Goal: Navigation & Orientation: Find specific page/section

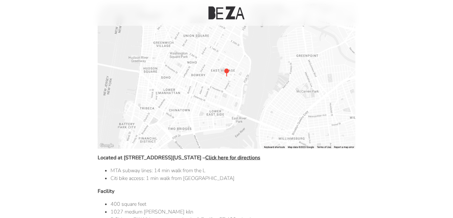
scroll to position [233, 0]
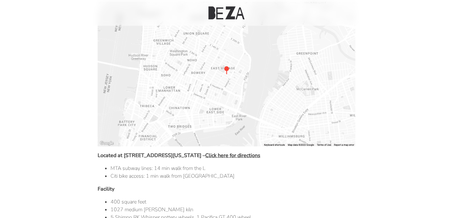
drag, startPoint x: 251, startPoint y: 78, endPoint x: 267, endPoint y: 78, distance: 15.8
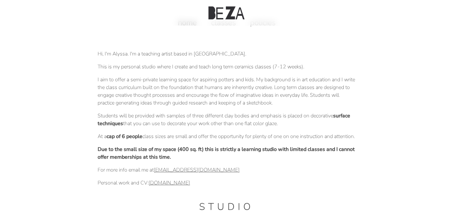
scroll to position [0, 0]
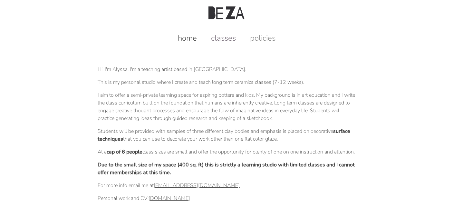
click at [227, 39] on link "classes" at bounding box center [223, 38] width 38 height 10
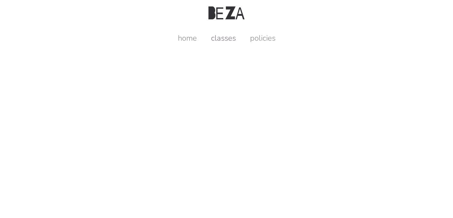
click at [220, 39] on link "classes" at bounding box center [223, 38] width 38 height 10
click at [191, 40] on link "home" at bounding box center [187, 38] width 32 height 10
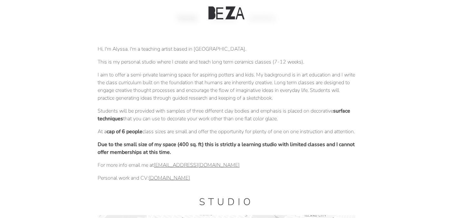
scroll to position [21, 0]
